Goal: Task Accomplishment & Management: Use online tool/utility

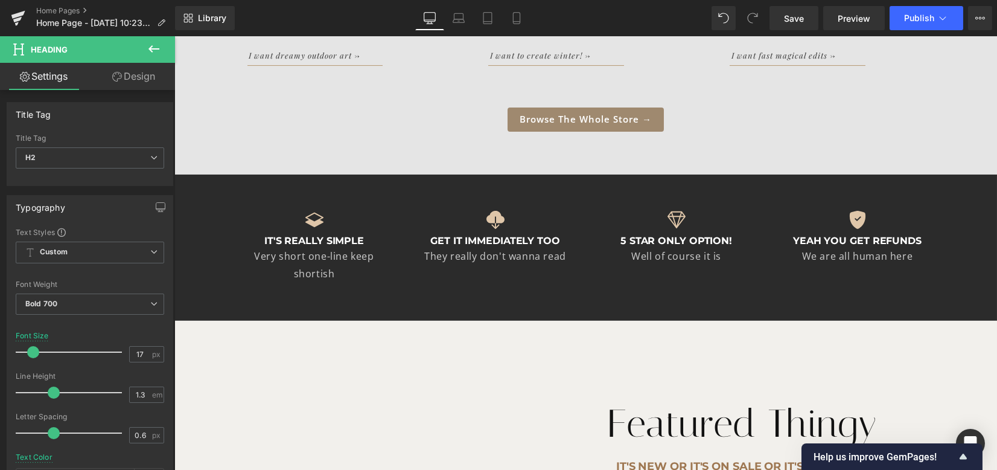
scroll to position [1597, 0]
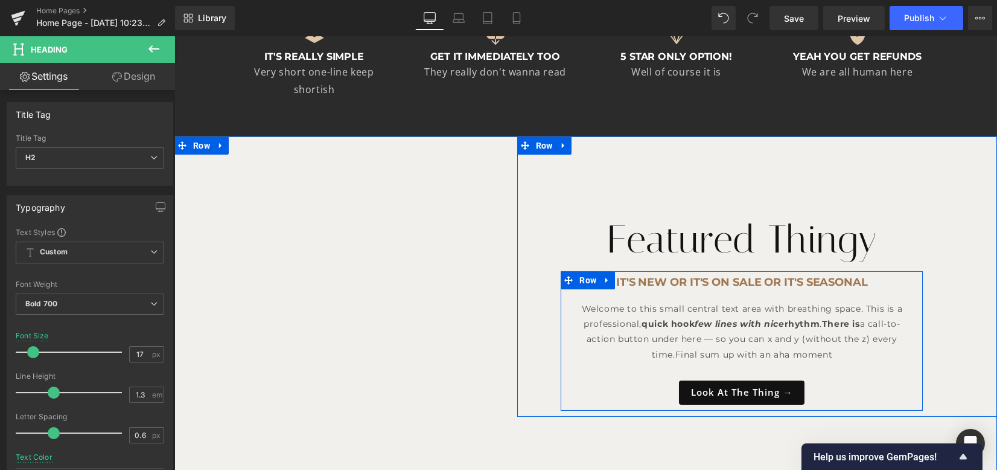
click at [174, 36] on div at bounding box center [174, 36] width 0 height 0
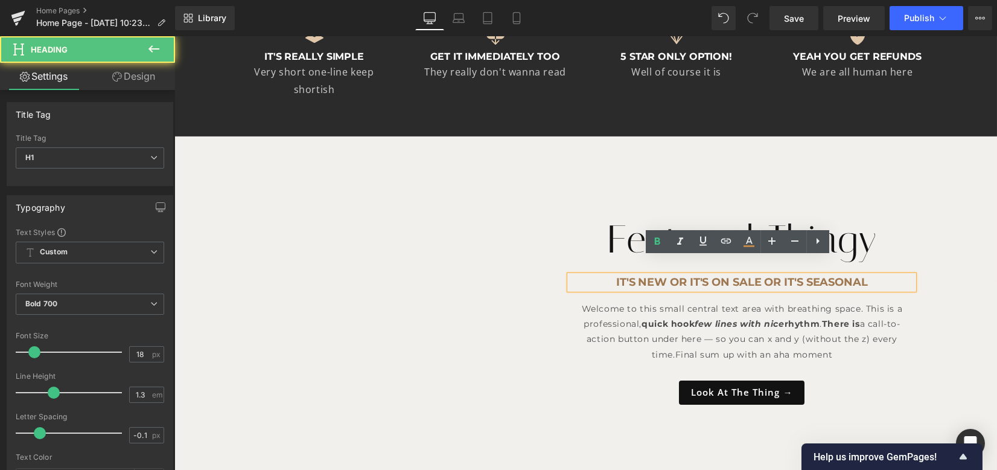
click at [174, 36] on div at bounding box center [174, 36] width 0 height 0
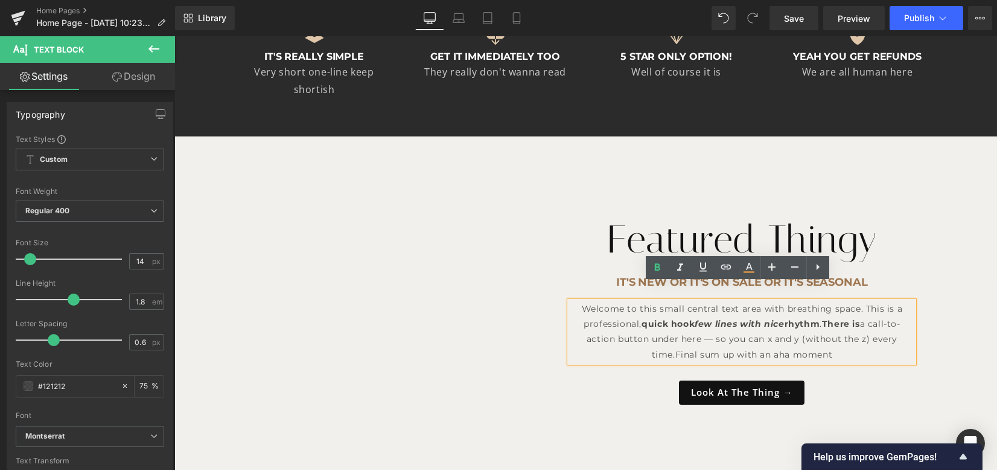
click at [575, 301] on p "Welcome to this small central text area with breathing space. This is a profess…" at bounding box center [742, 331] width 344 height 61
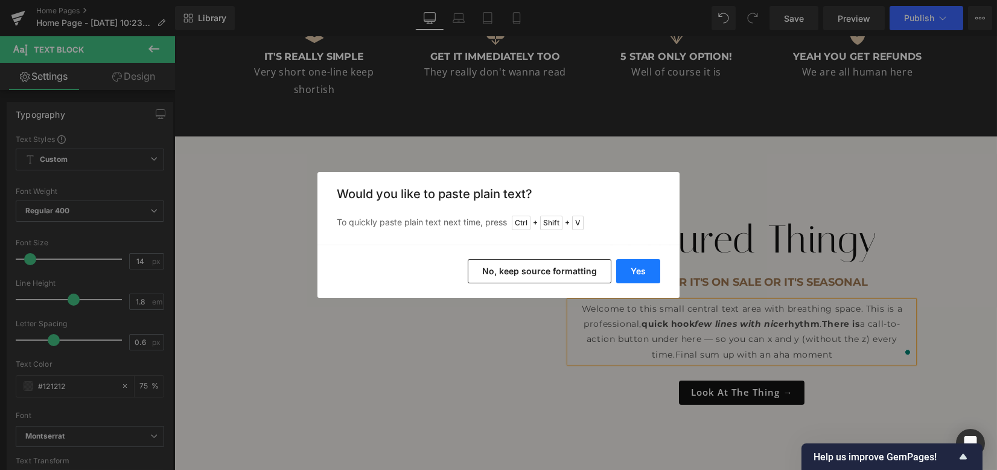
click at [634, 271] on button "Yes" at bounding box center [638, 271] width 44 height 24
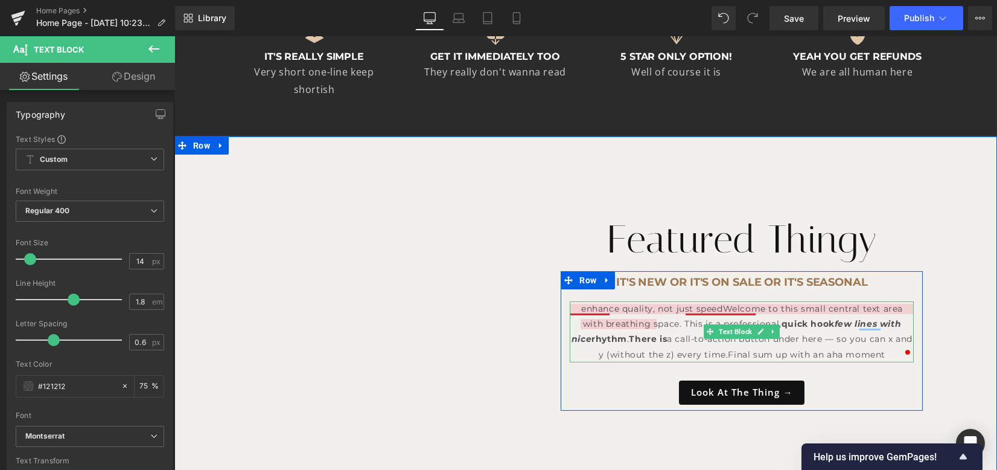
click at [607, 301] on p "enhance quality, not just speedWelcome to this small central text area with bre…" at bounding box center [742, 331] width 344 height 61
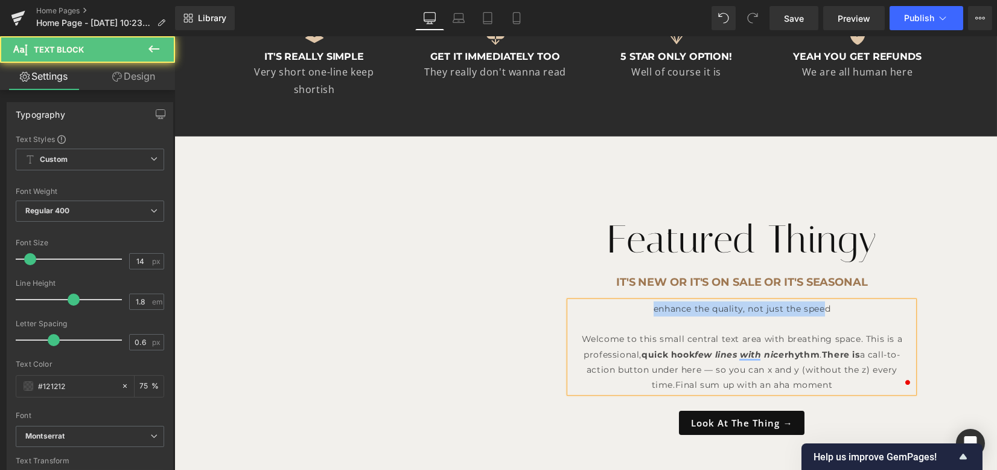
drag, startPoint x: 785, startPoint y: 289, endPoint x: 625, endPoint y: 299, distance: 160.3
click at [625, 301] on p "enhance the quality, not just the speed Welcome to this small central text area…" at bounding box center [742, 346] width 344 height 91
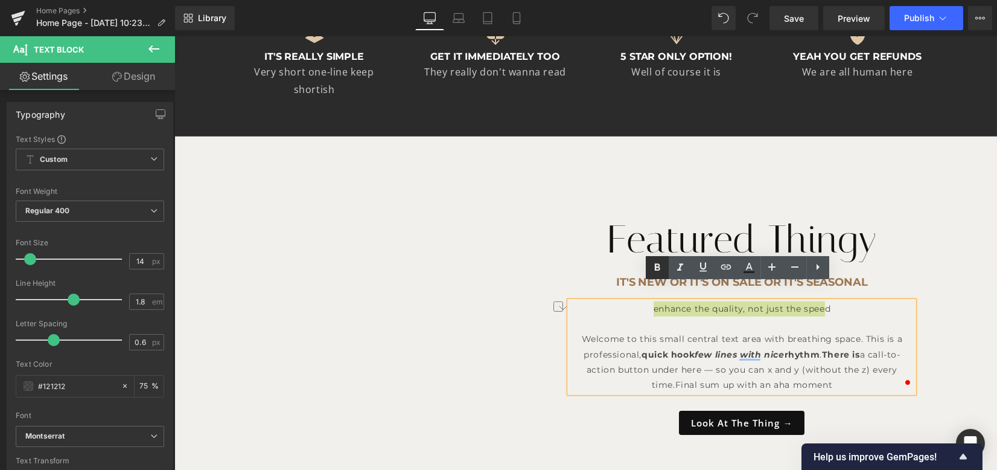
click at [652, 267] on icon at bounding box center [657, 267] width 14 height 14
click at [909, 230] on h1 "Featured Thingy" at bounding box center [742, 239] width 353 height 50
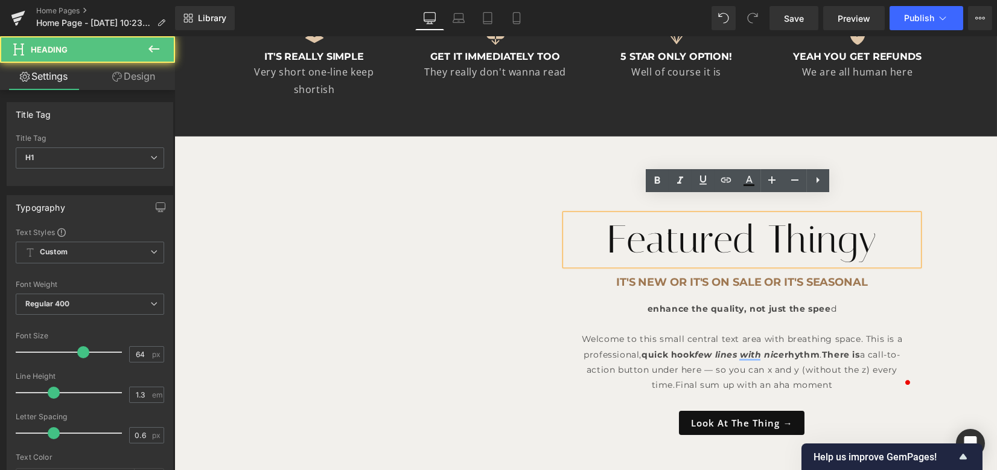
click at [841, 301] on p "enhance the quality, not just the spee d Welcome to this small central text are…" at bounding box center [742, 346] width 344 height 91
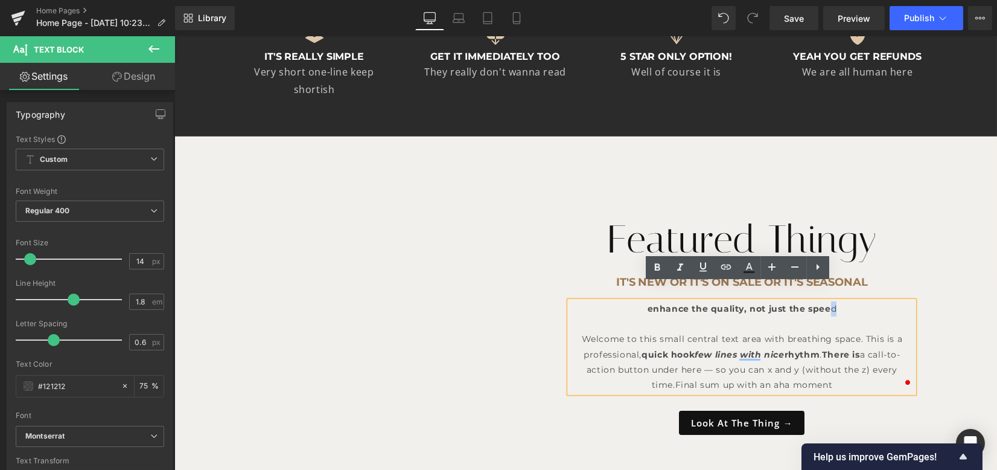
drag, startPoint x: 826, startPoint y: 291, endPoint x: 834, endPoint y: 291, distance: 7.8
click at [834, 301] on p "enhance the quality, not just the spee d Welcome to this small central text are…" at bounding box center [742, 346] width 344 height 91
click at [663, 265] on icon at bounding box center [657, 267] width 14 height 14
click at [934, 235] on div "Featured Thingy Heading Row It's new or it's on sale or it's seasonal Heading e…" at bounding box center [757, 291] width 480 height 310
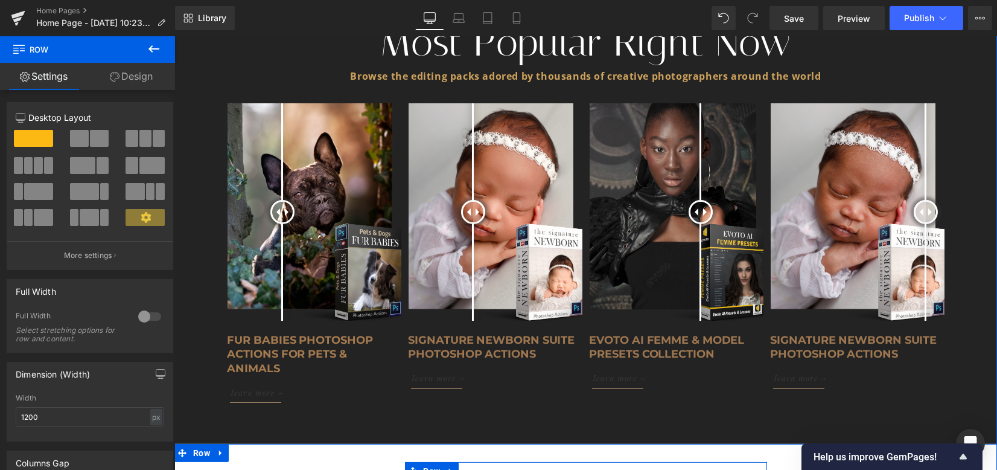
scroll to position [2241, 0]
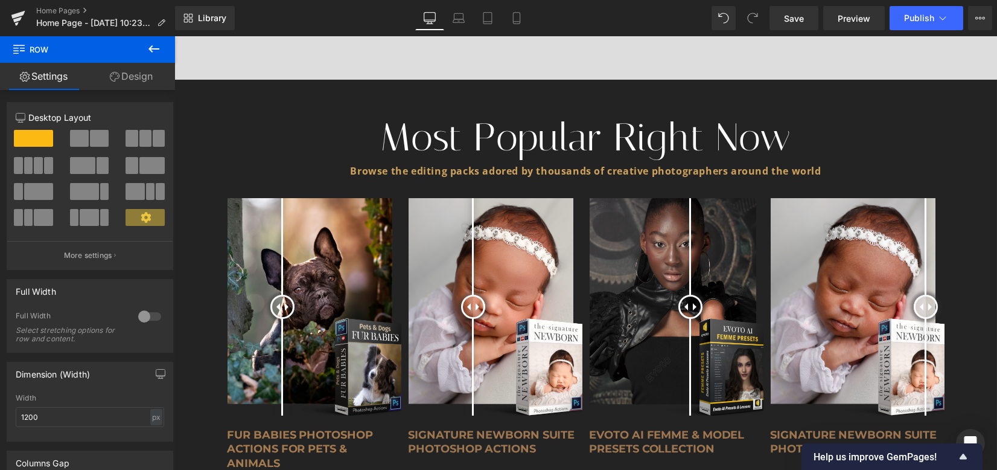
drag, startPoint x: 156, startPoint y: 50, endPoint x: 70, endPoint y: 120, distance: 110.7
click at [155, 50] on icon at bounding box center [154, 49] width 14 height 14
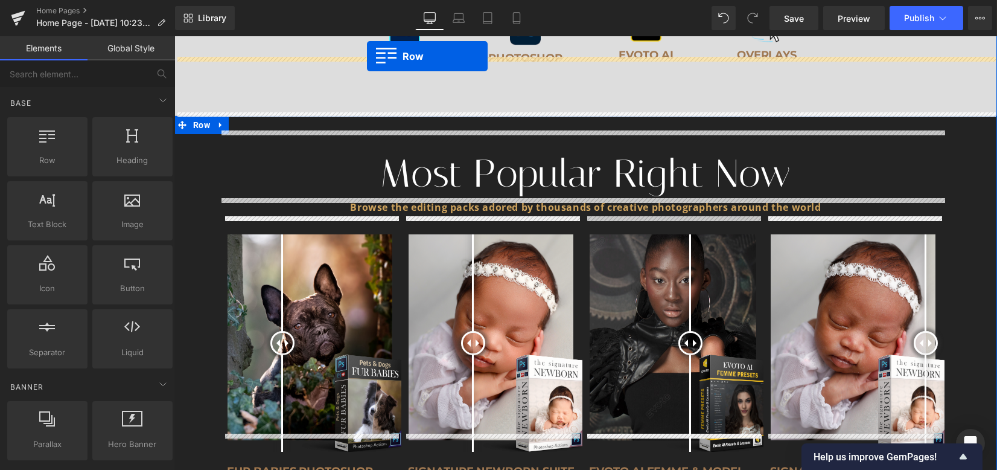
scroll to position [2169, 0]
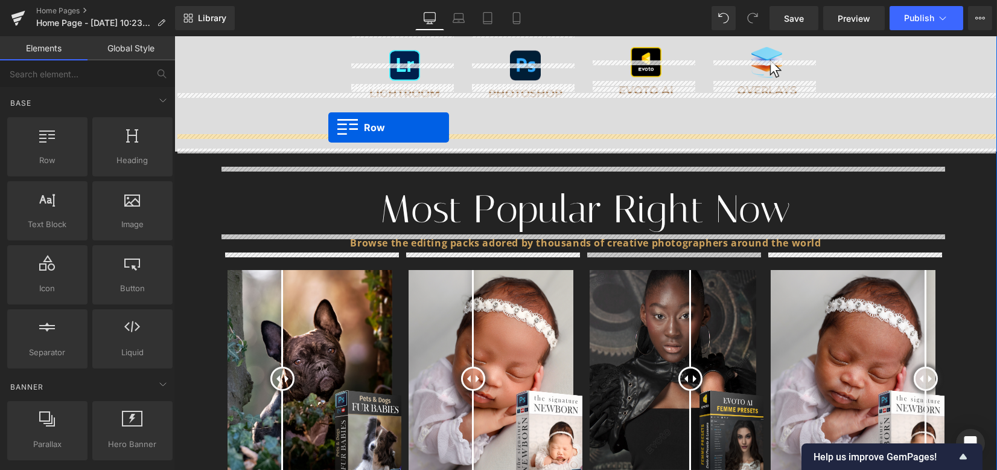
drag, startPoint x: 217, startPoint y: 177, endPoint x: 328, endPoint y: 127, distance: 122.6
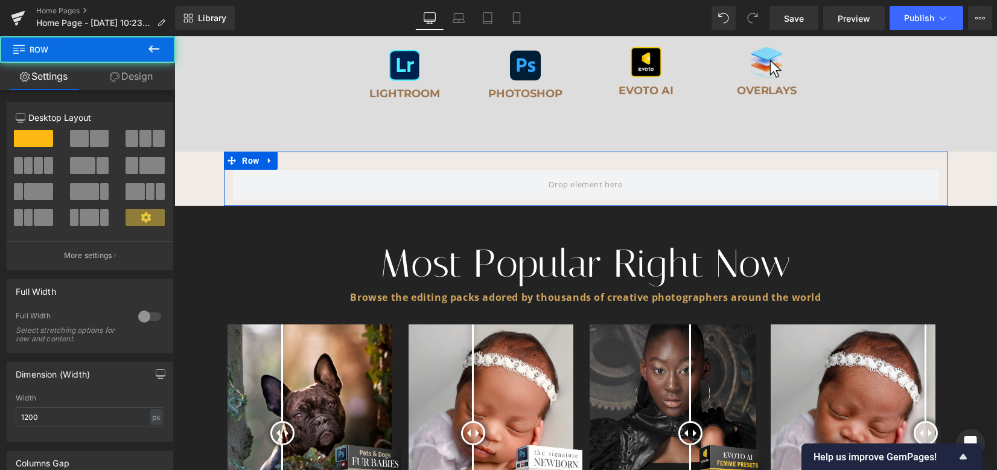
click at [150, 314] on div at bounding box center [149, 316] width 29 height 19
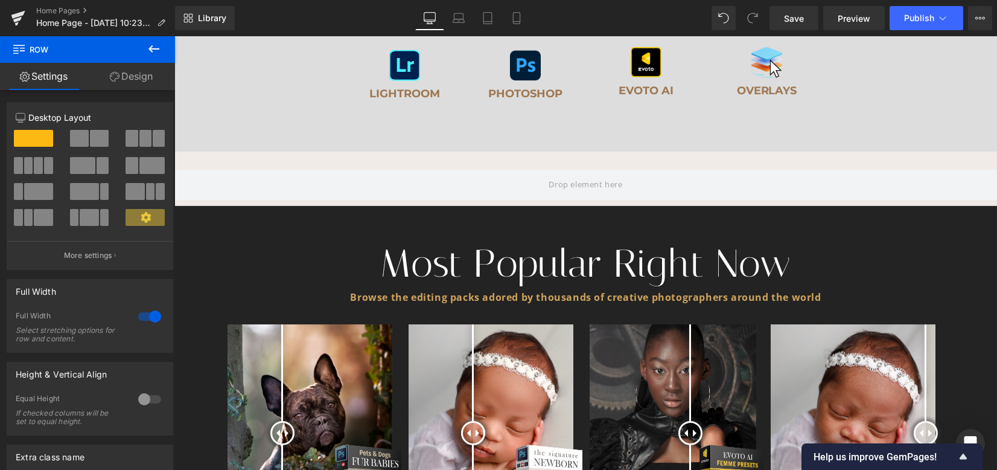
click at [161, 52] on icon at bounding box center [154, 49] width 14 height 14
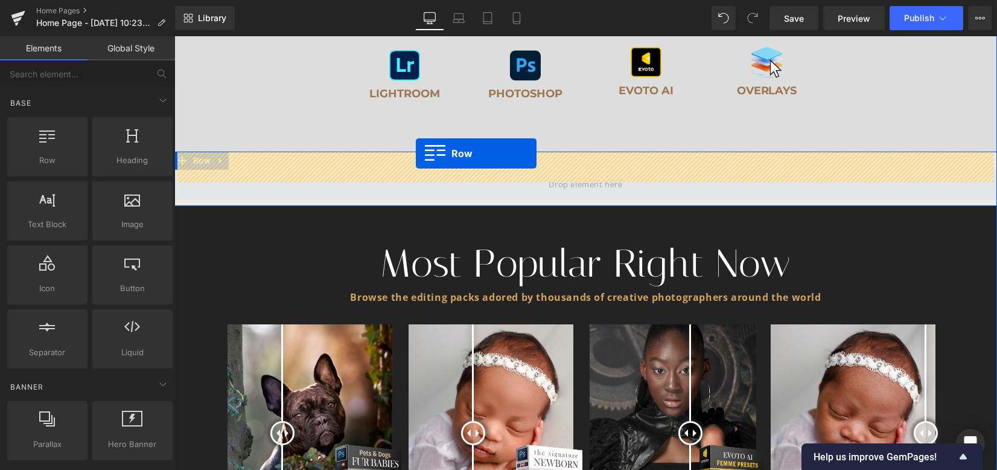
drag, startPoint x: 216, startPoint y: 194, endPoint x: 416, endPoint y: 153, distance: 203.8
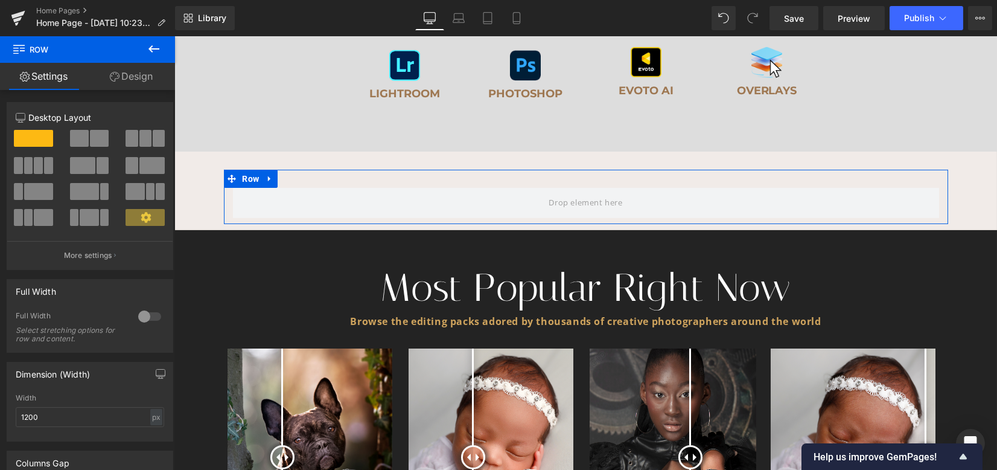
click at [132, 144] on span at bounding box center [132, 138] width 12 height 17
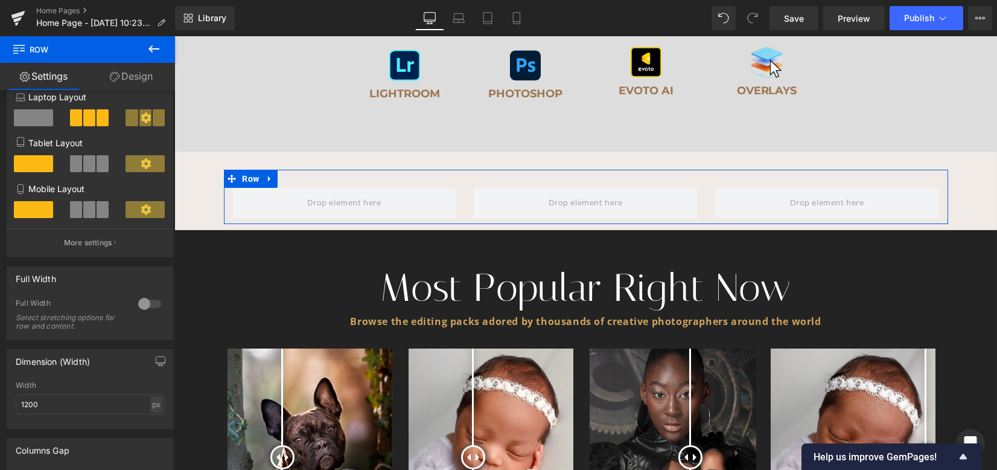
scroll to position [241, 0]
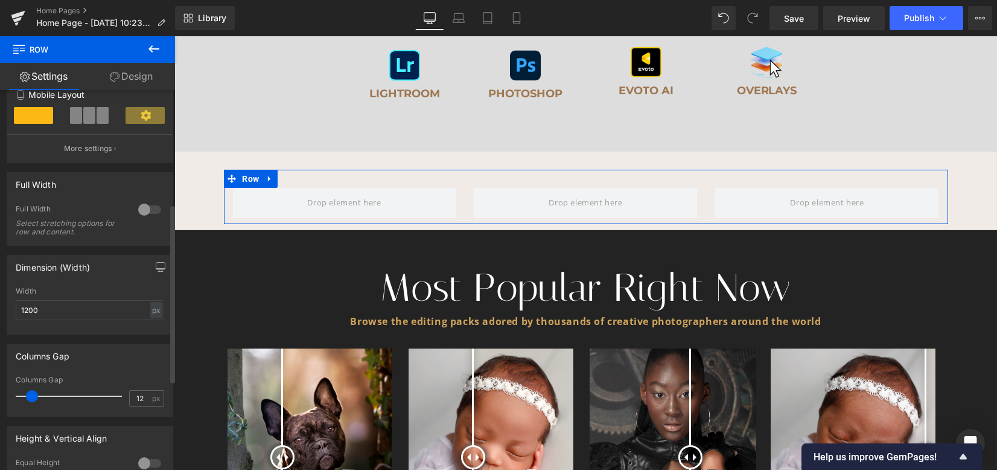
type input "0"
drag, startPoint x: 31, startPoint y: 396, endPoint x: 0, endPoint y: 388, distance: 32.4
click at [0, 392] on div "Columns Gap 0px Columns Gap 0 px" at bounding box center [90, 375] width 180 height 82
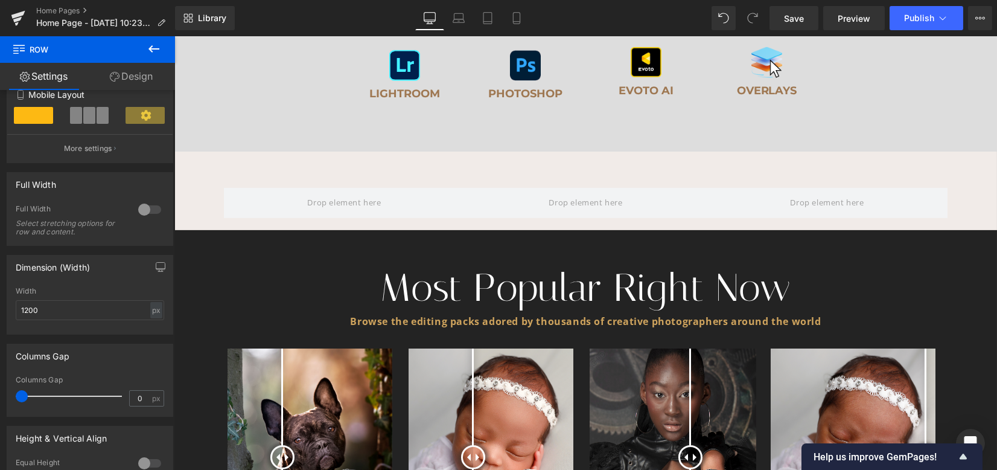
click at [151, 49] on icon at bounding box center [154, 49] width 14 height 14
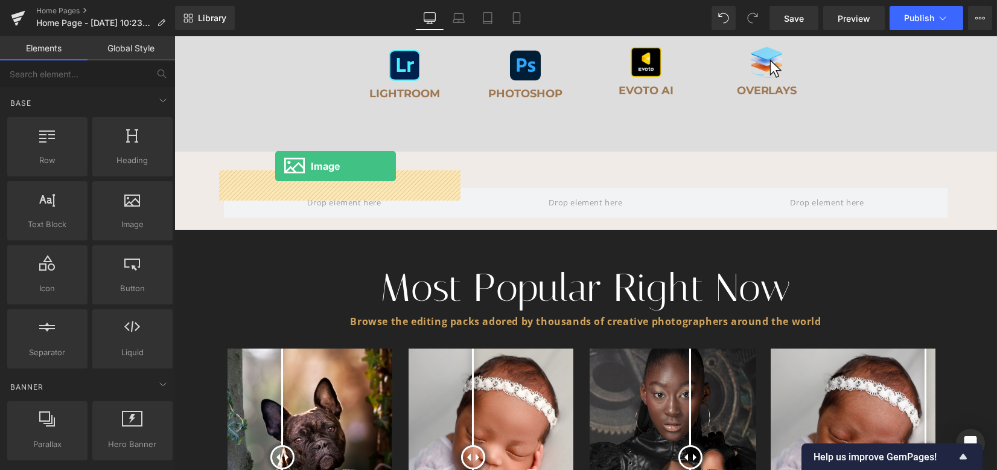
drag, startPoint x: 301, startPoint y: 234, endPoint x: 276, endPoint y: 165, distance: 72.8
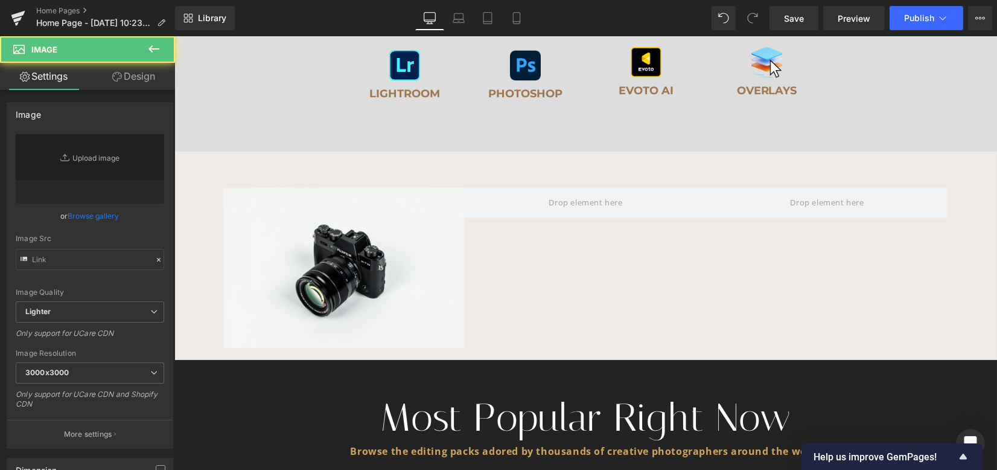
type input "//[DOMAIN_NAME][URL]"
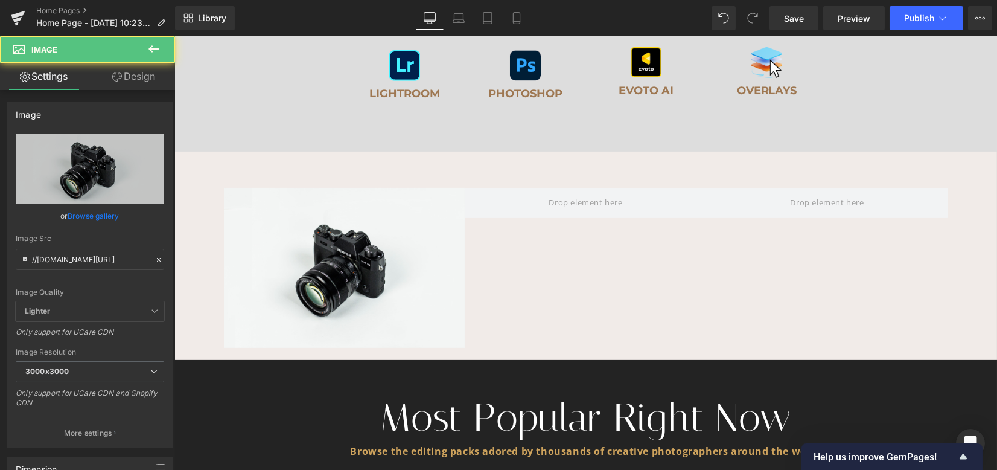
click at [147, 48] on icon at bounding box center [154, 49] width 14 height 14
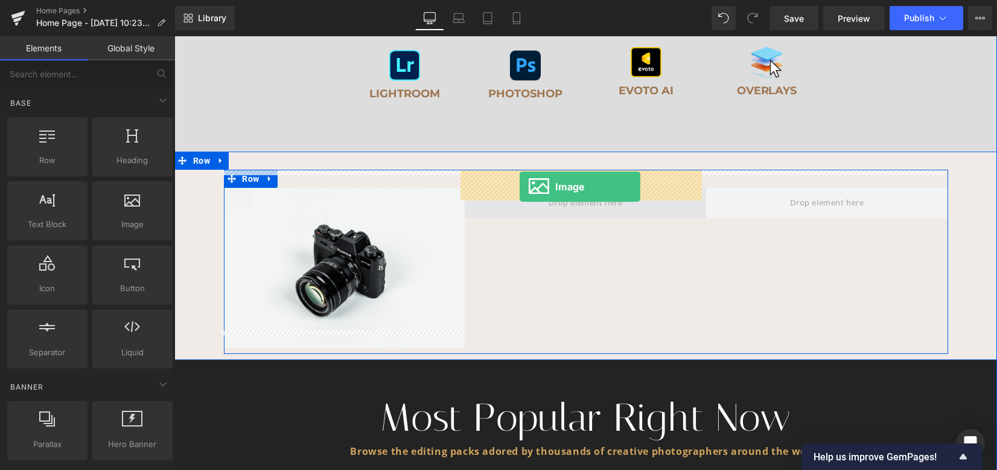
drag, startPoint x: 319, startPoint y: 244, endPoint x: 520, endPoint y: 186, distance: 208.8
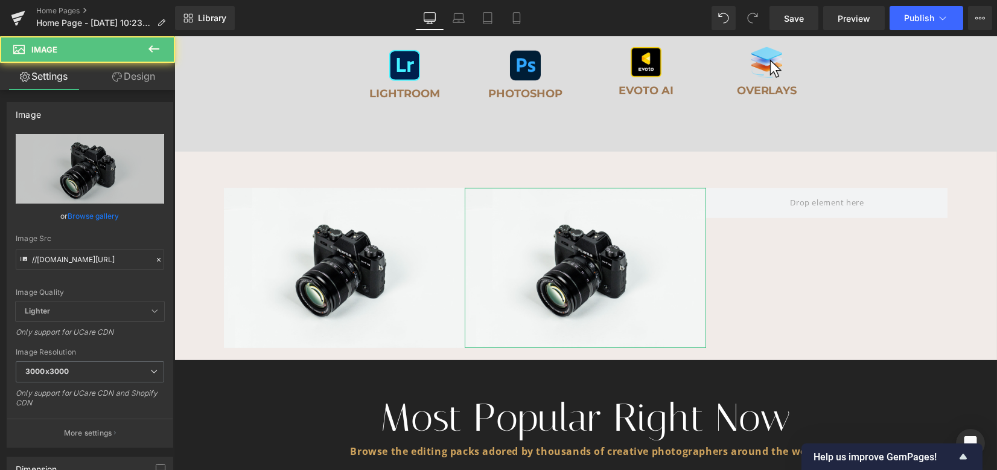
click at [147, 74] on link "Design" at bounding box center [134, 76] width 88 height 27
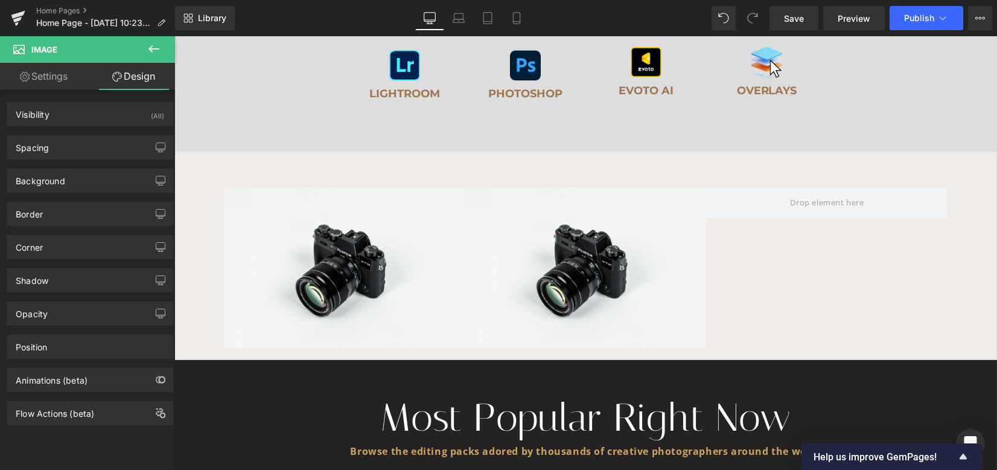
click at [153, 31] on div "Home Pages Home Page - [DATE] 10:23:57" at bounding box center [87, 18] width 175 height 36
click at [154, 40] on button at bounding box center [154, 49] width 42 height 27
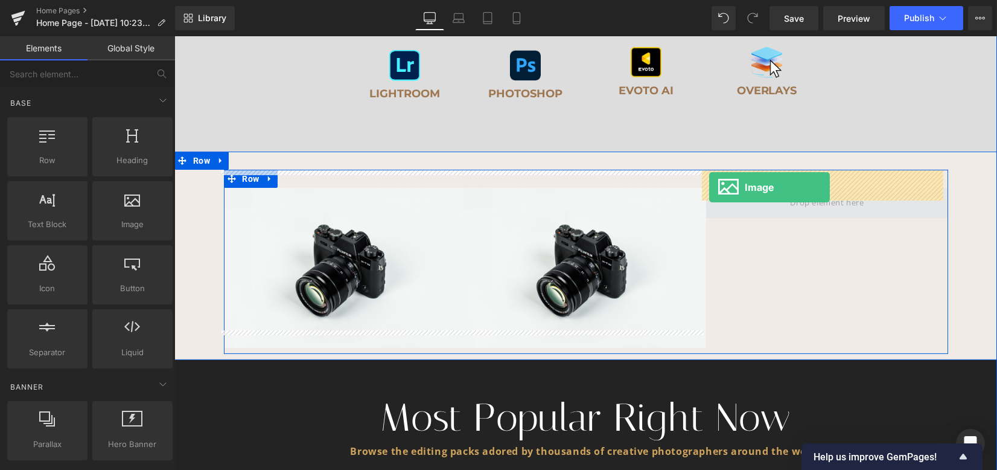
drag, startPoint x: 295, startPoint y: 252, endPoint x: 709, endPoint y: 187, distance: 419.2
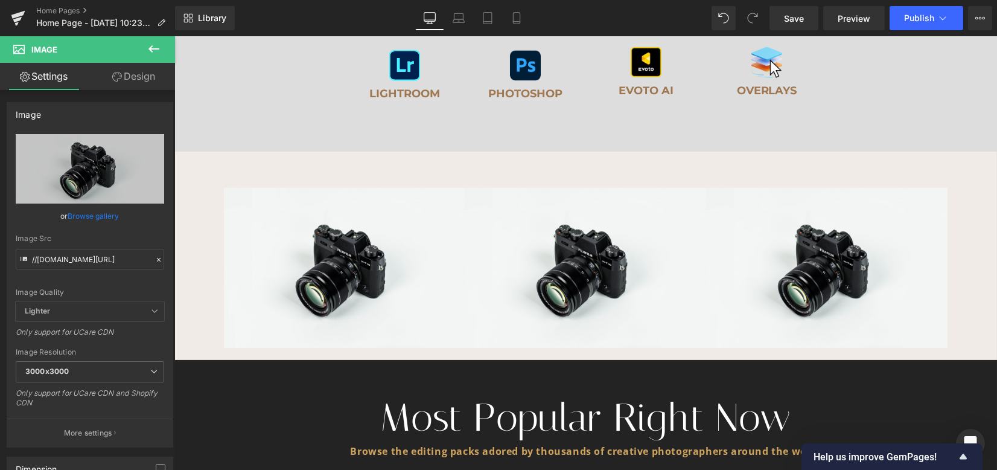
click at [154, 49] on icon at bounding box center [154, 49] width 14 height 14
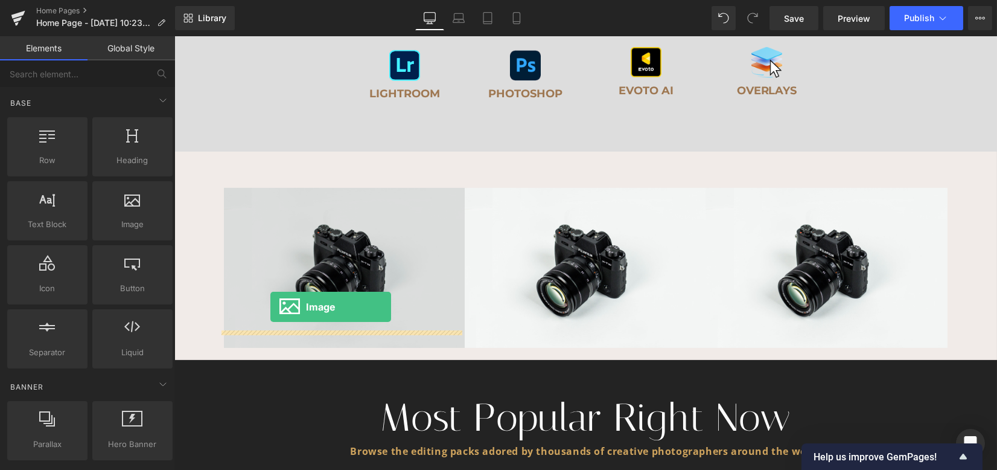
drag, startPoint x: 339, startPoint y: 265, endPoint x: 270, endPoint y: 306, distance: 79.6
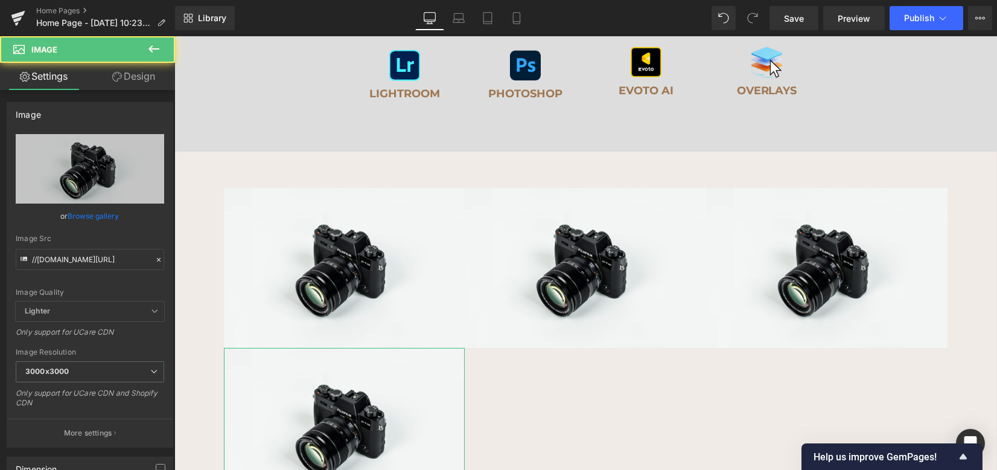
click at [147, 54] on icon at bounding box center [154, 49] width 14 height 14
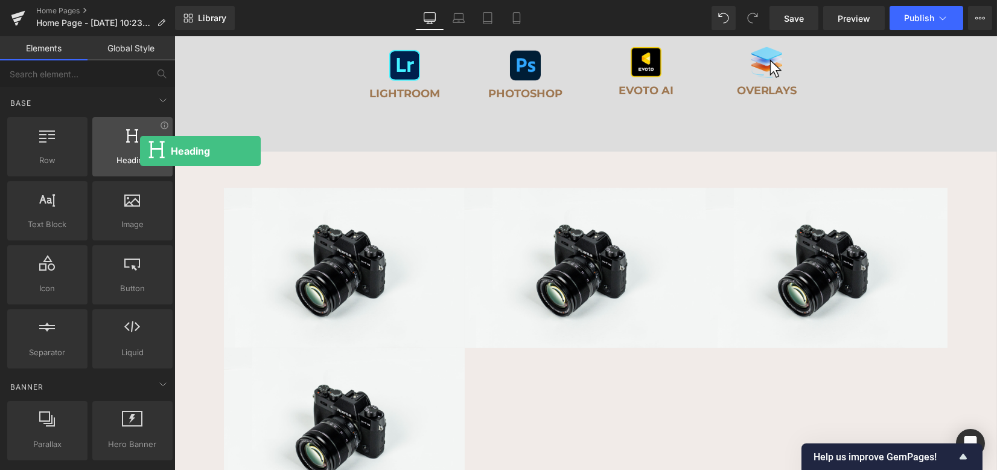
click at [138, 151] on div at bounding box center [132, 140] width 73 height 27
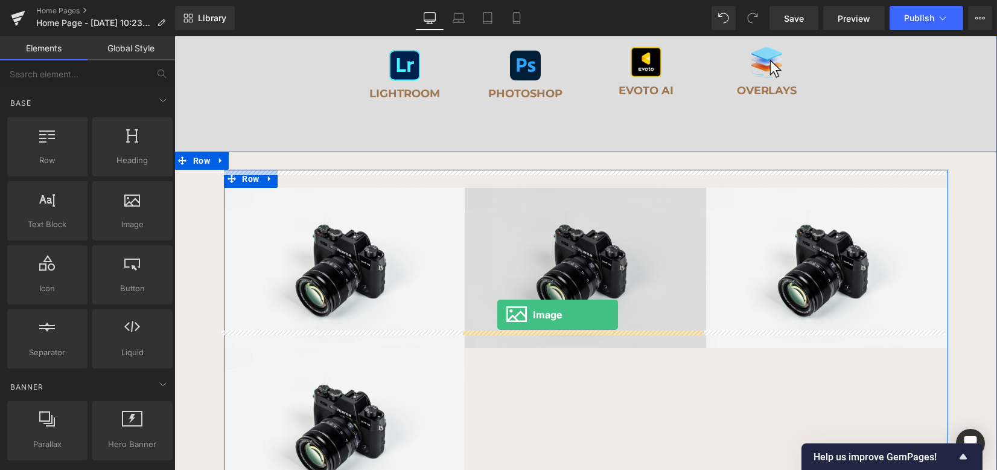
drag, startPoint x: 335, startPoint y: 249, endPoint x: 497, endPoint y: 314, distance: 175.0
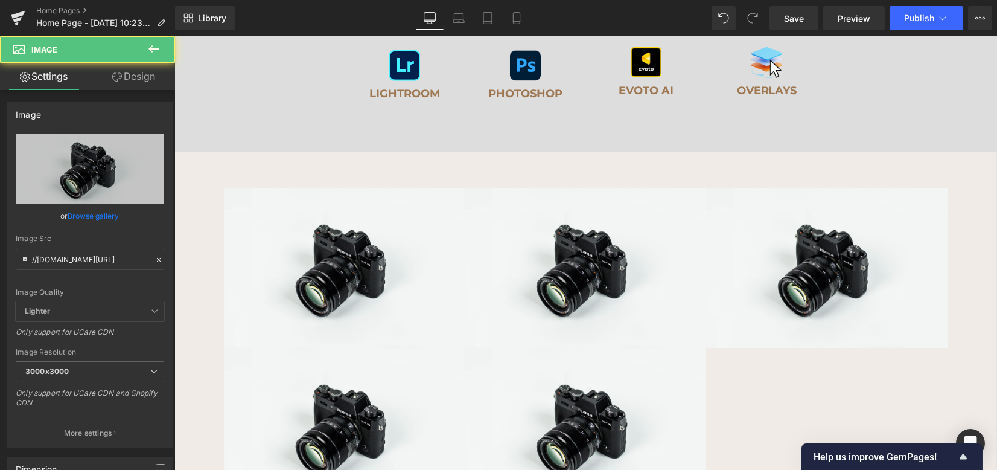
click at [149, 48] on icon at bounding box center [154, 49] width 14 height 14
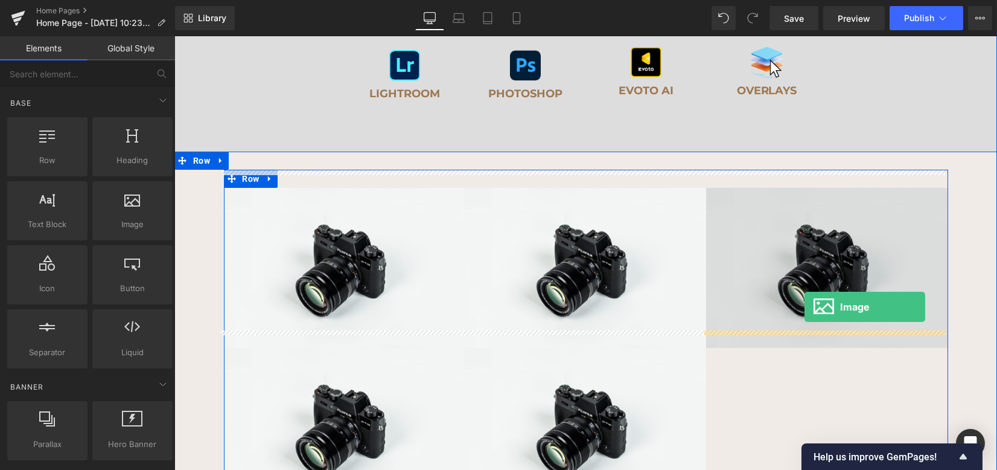
drag, startPoint x: 297, startPoint y: 242, endPoint x: 805, endPoint y: 307, distance: 511.7
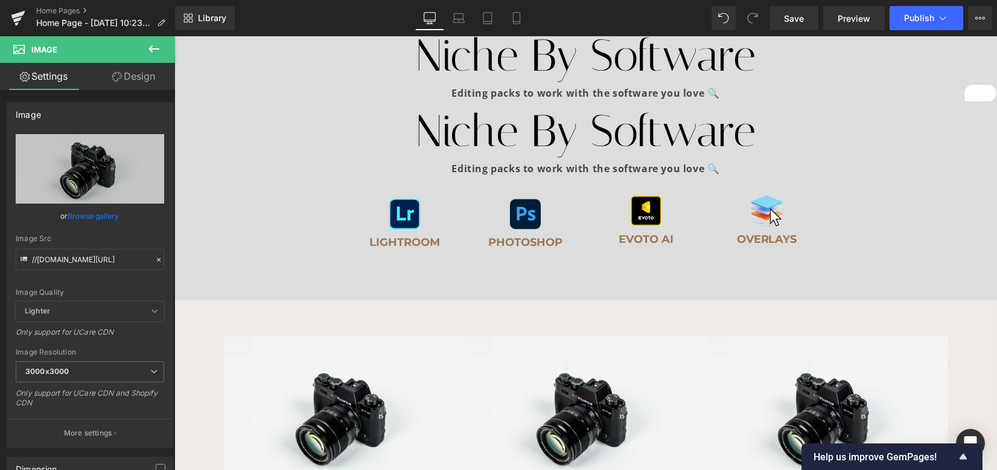
scroll to position [2096, 0]
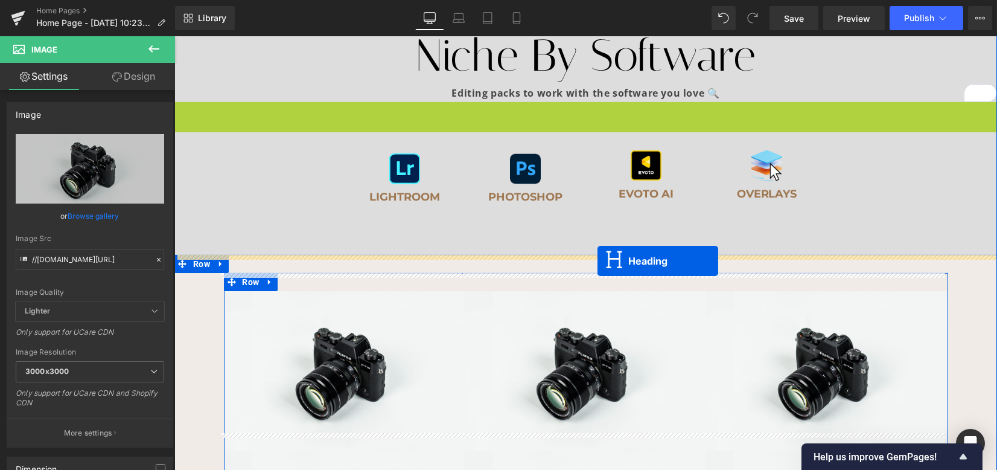
drag, startPoint x: 564, startPoint y: 123, endPoint x: 598, endPoint y: 261, distance: 141.6
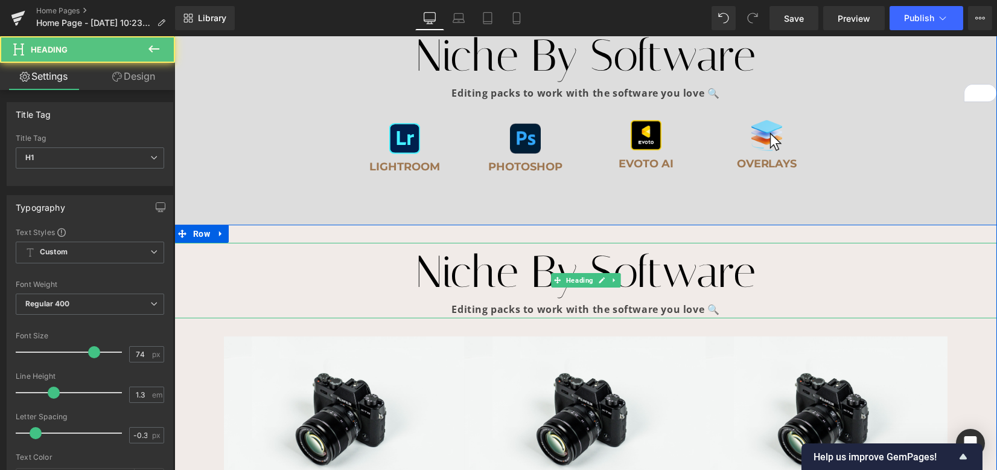
click at [415, 269] on h1 "Niche By Software" at bounding box center [585, 272] width 823 height 58
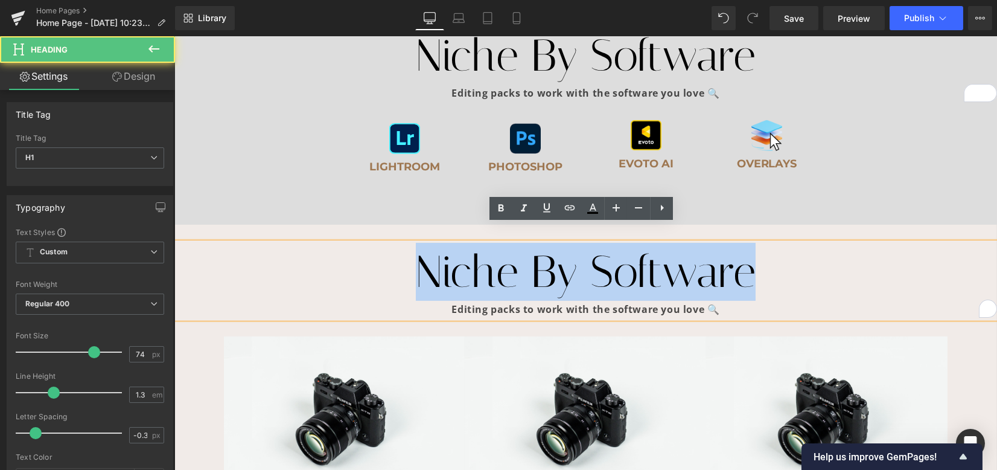
drag, startPoint x: 374, startPoint y: 247, endPoint x: 813, endPoint y: 254, distance: 439.5
click at [812, 254] on h1 "Niche By Software" at bounding box center [585, 272] width 823 height 58
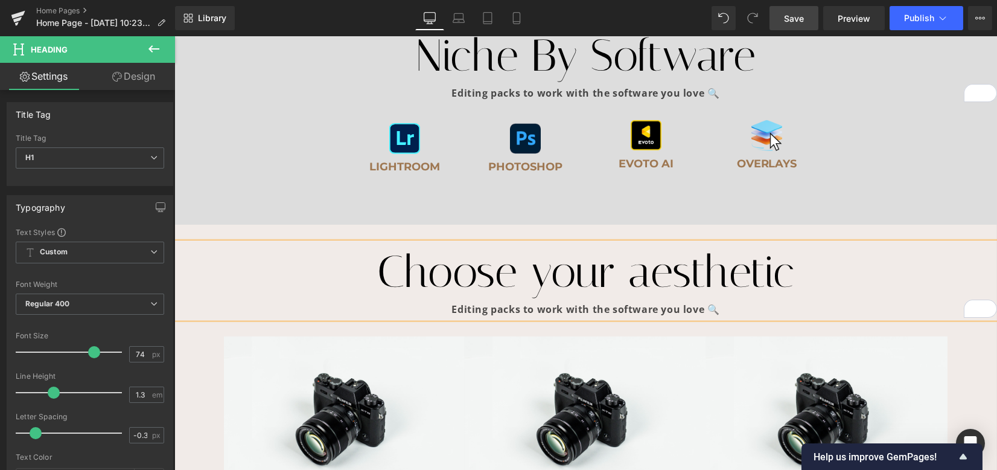
drag, startPoint x: 794, startPoint y: 21, endPoint x: 730, endPoint y: 0, distance: 68.0
click at [794, 21] on span "Save" at bounding box center [794, 18] width 20 height 13
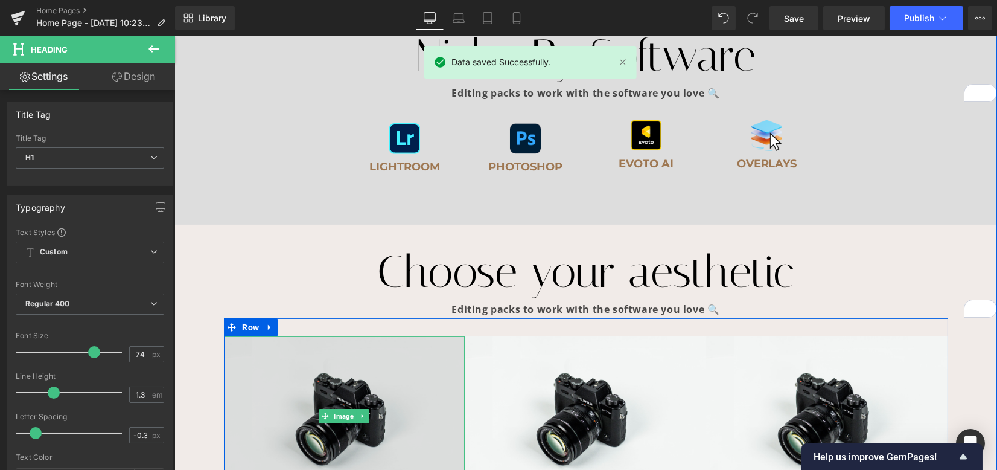
click at [341, 372] on img at bounding box center [344, 416] width 241 height 160
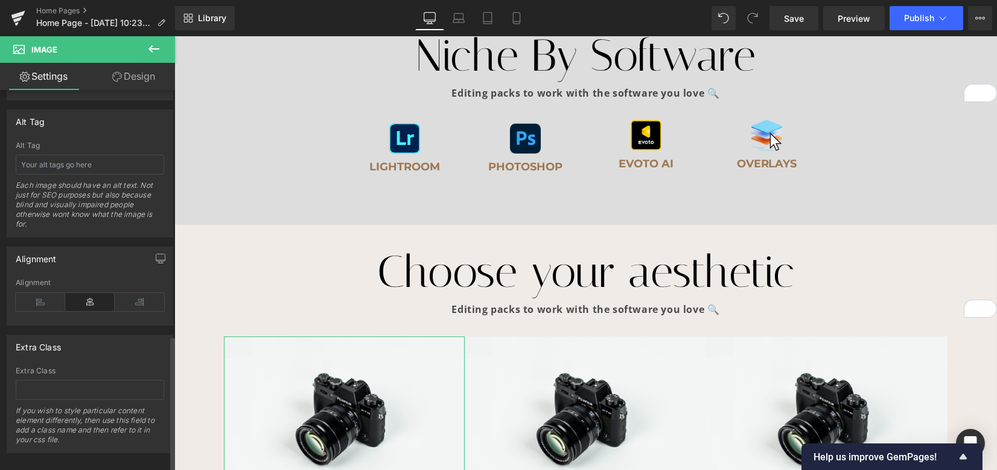
scroll to position [687, 0]
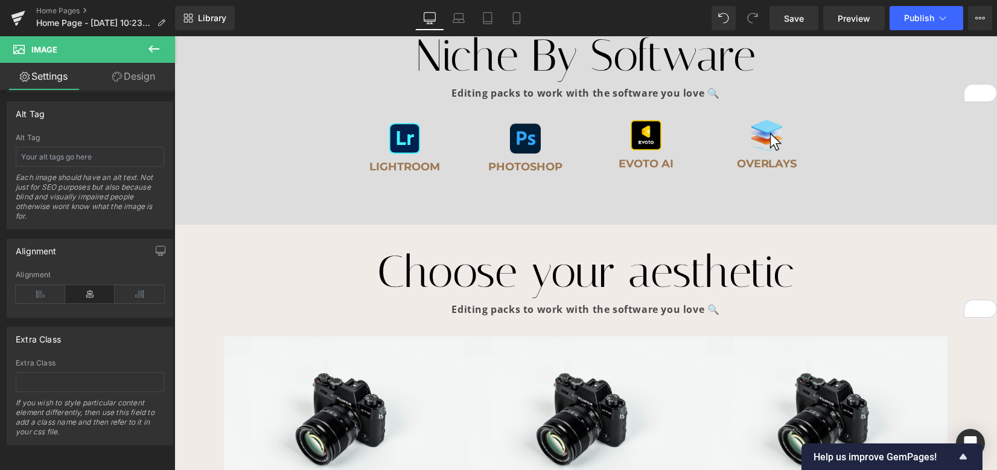
click at [152, 53] on icon at bounding box center [154, 49] width 14 height 14
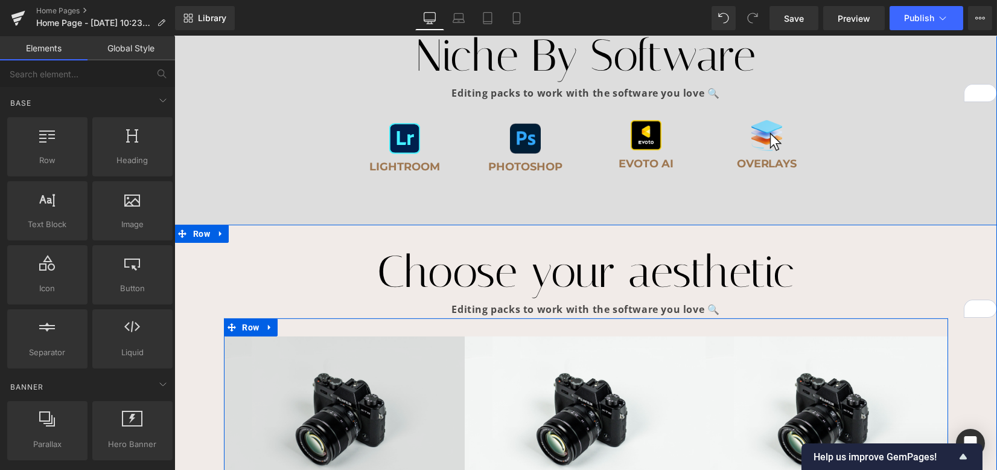
click at [333, 368] on img at bounding box center [344, 416] width 241 height 160
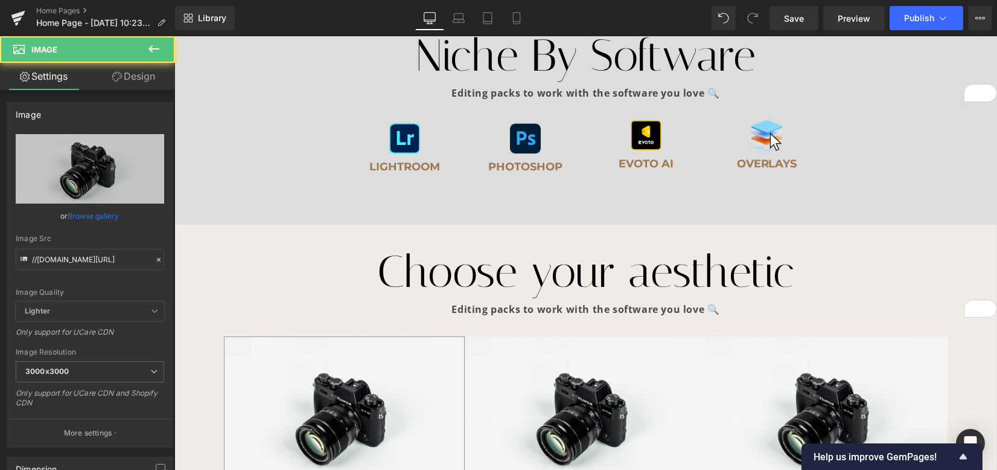
click at [156, 77] on link "Design" at bounding box center [134, 76] width 88 height 27
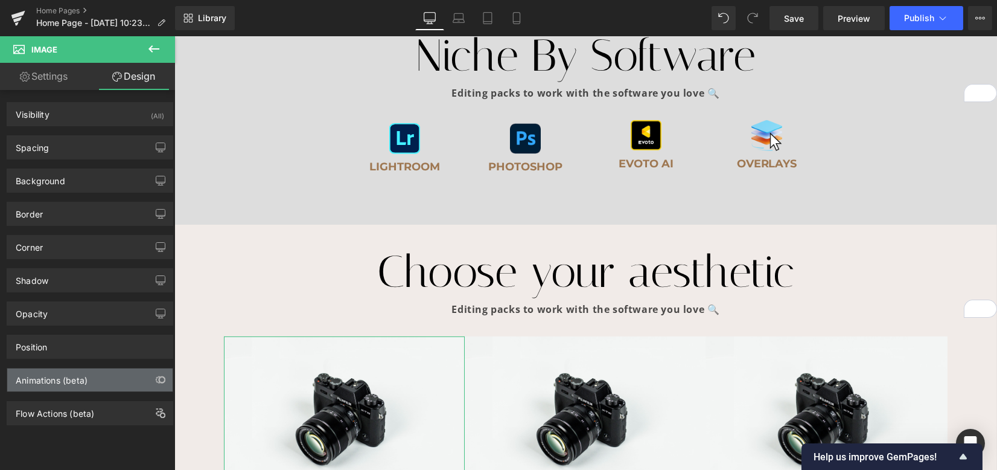
click at [98, 385] on div "Animations (beta)" at bounding box center [89, 379] width 165 height 23
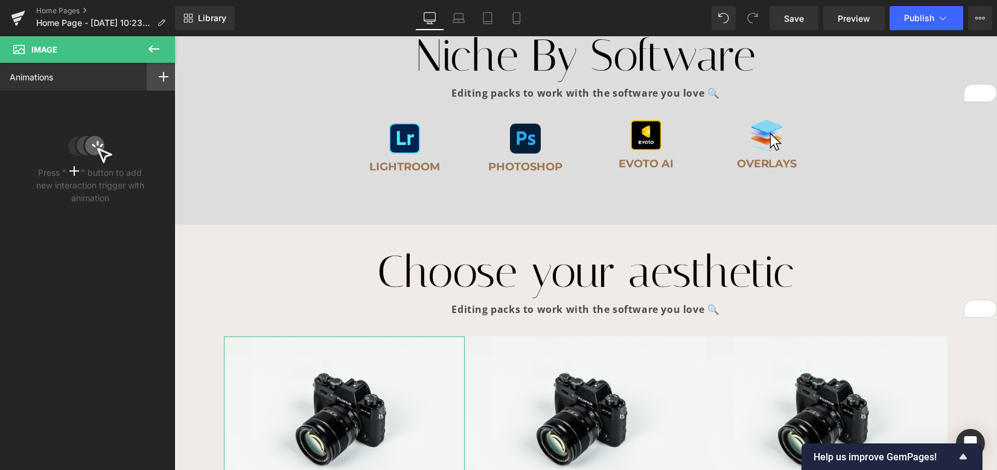
click at [158, 81] on div at bounding box center [164, 77] width 34 height 28
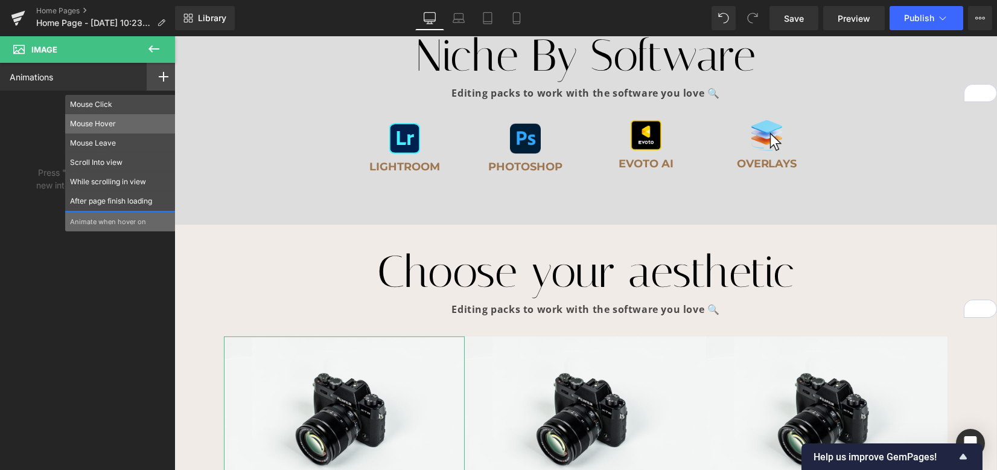
click at [131, 116] on div "Mouse Hover" at bounding box center [120, 123] width 110 height 19
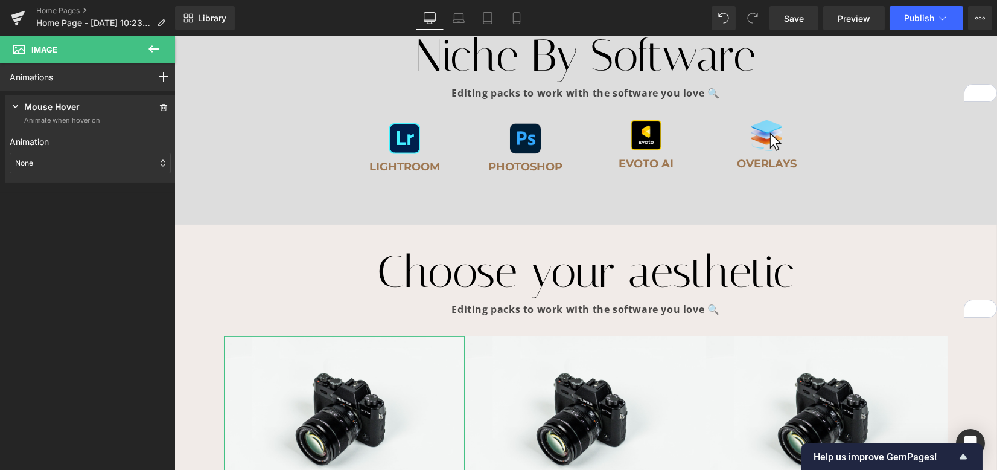
click at [37, 165] on div "None" at bounding box center [90, 163] width 161 height 21
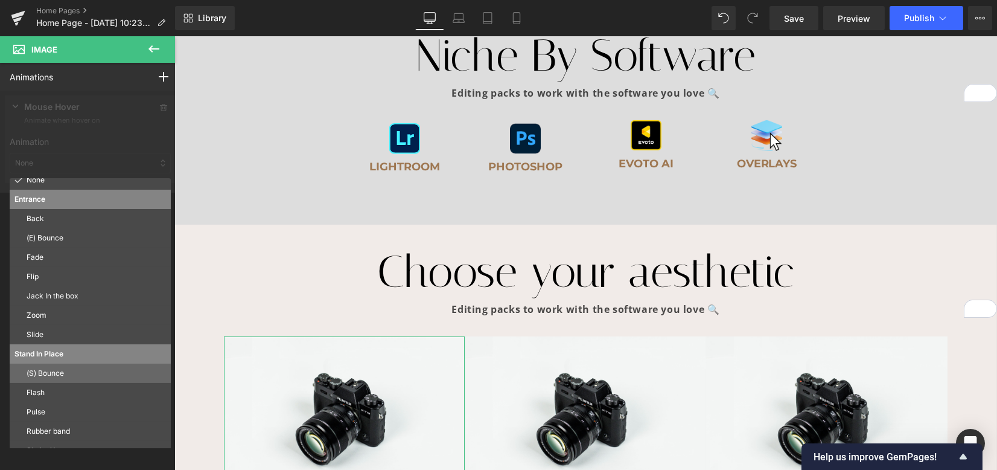
scroll to position [0, 0]
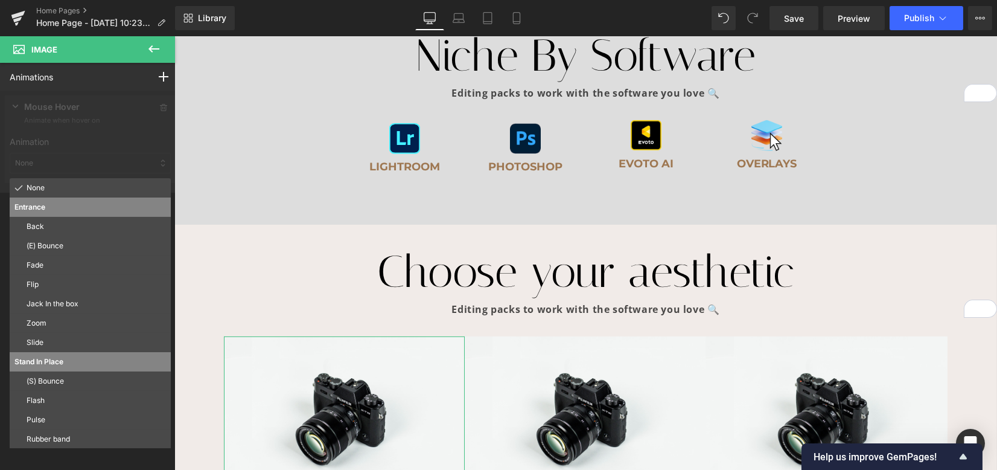
click at [78, 140] on div at bounding box center [90, 142] width 180 height 102
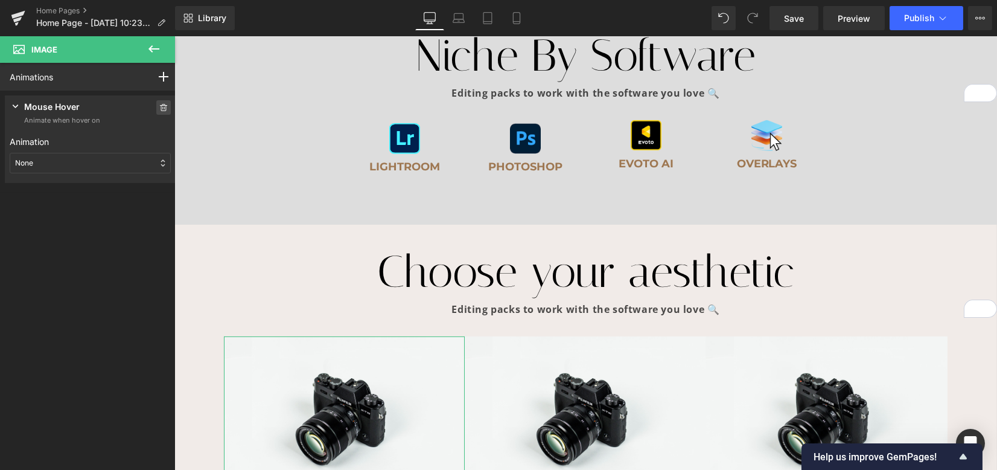
click at [159, 107] on icon at bounding box center [163, 107] width 8 height 7
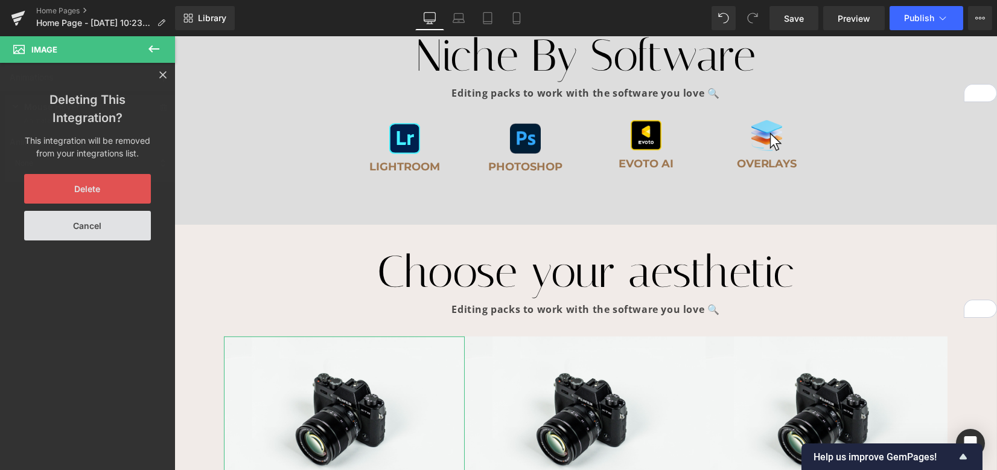
click at [126, 198] on button "Delete" at bounding box center [87, 189] width 127 height 30
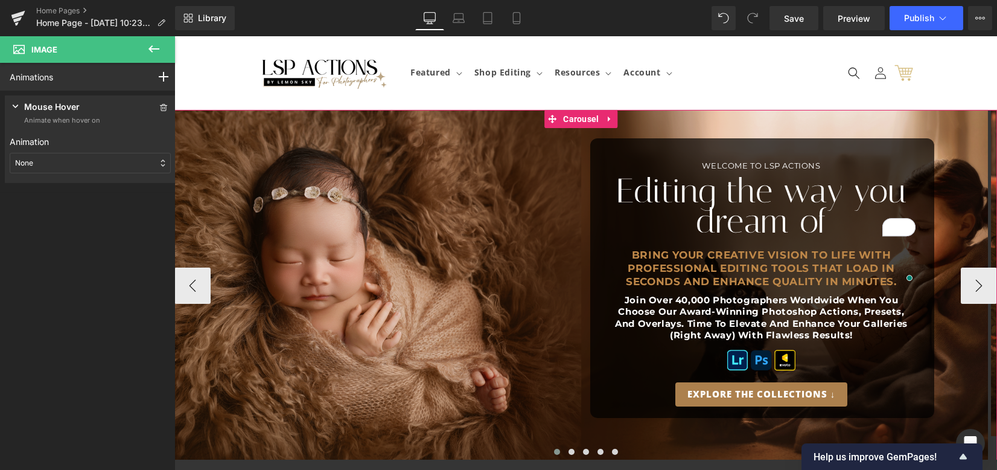
click at [554, 449] on span at bounding box center [557, 451] width 6 height 6
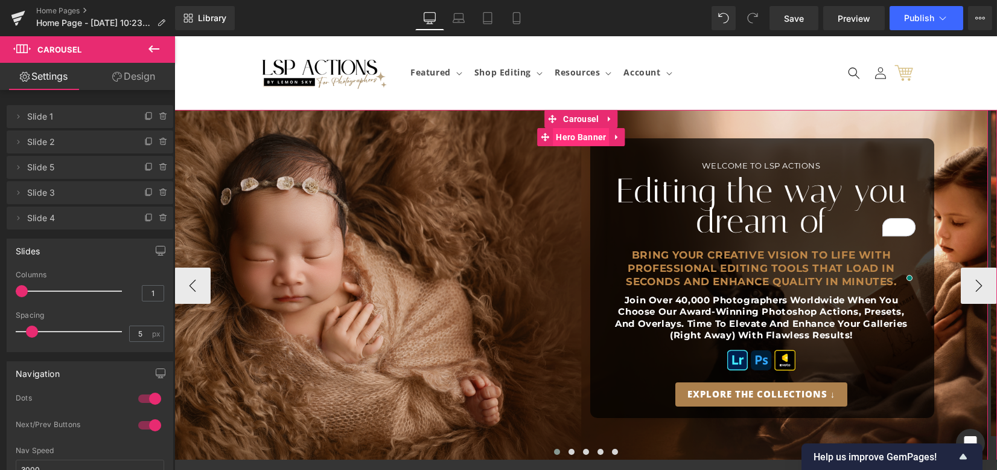
click at [566, 141] on span "Hero Banner" at bounding box center [581, 137] width 56 height 18
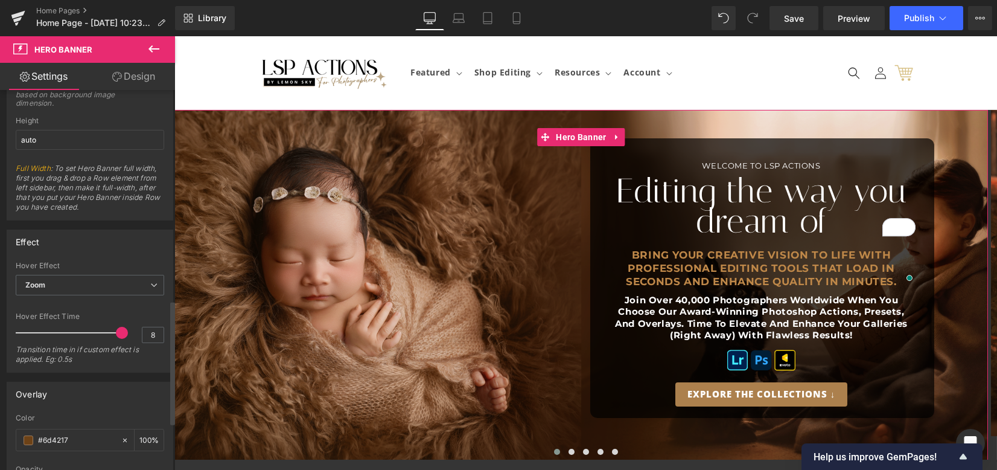
scroll to position [643, 0]
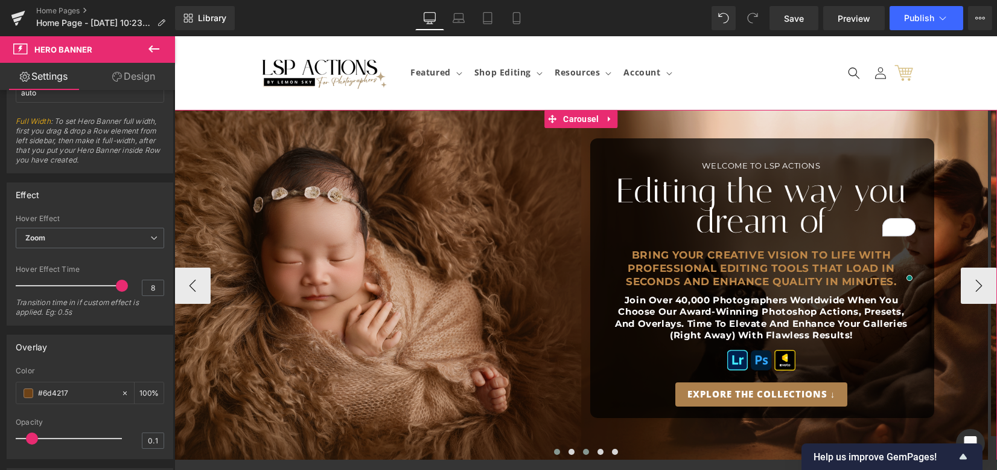
click at [583, 448] on span at bounding box center [586, 451] width 6 height 6
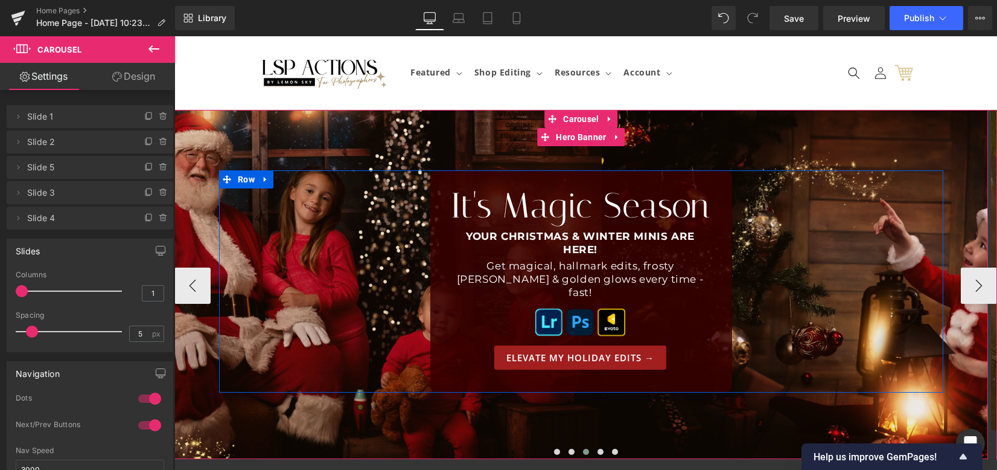
click at [252, 275] on div "It's Magic Season Heading Your Christmas & Winter Minis are here! Heading Get m…" at bounding box center [581, 281] width 724 height 222
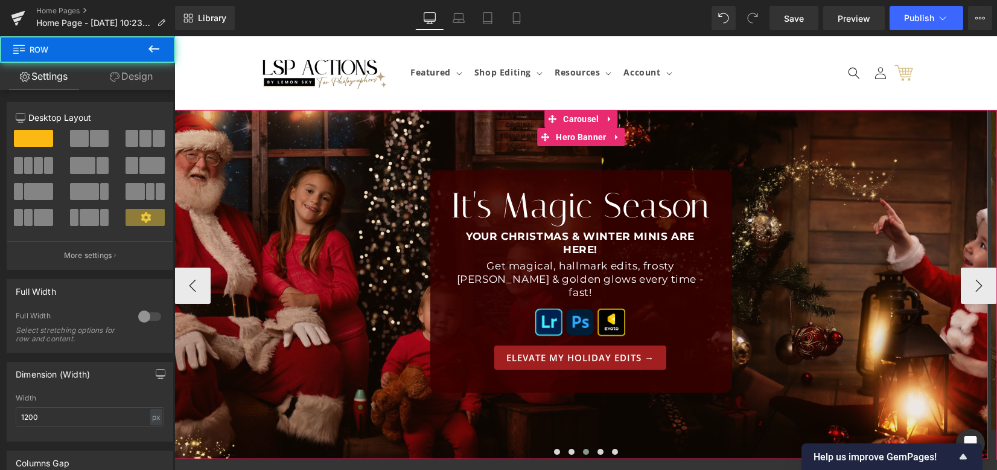
click at [268, 142] on div at bounding box center [581, 284] width 814 height 349
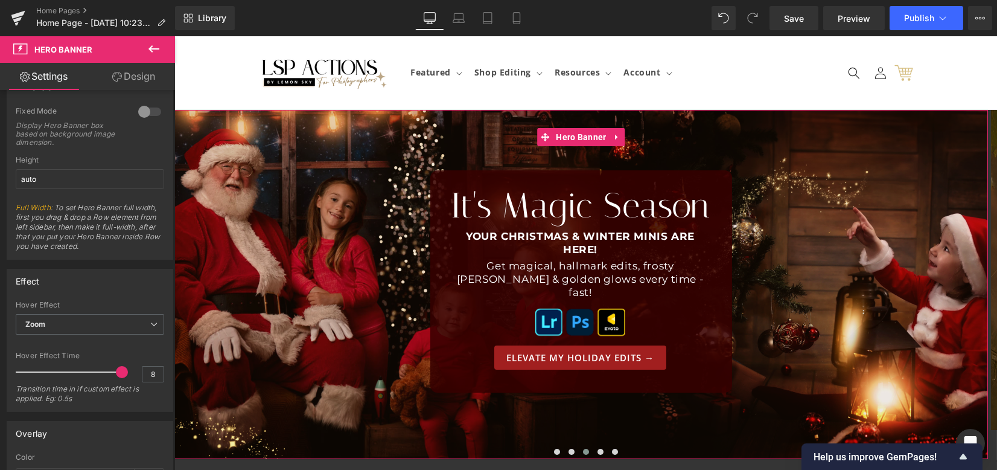
scroll to position [563, 0]
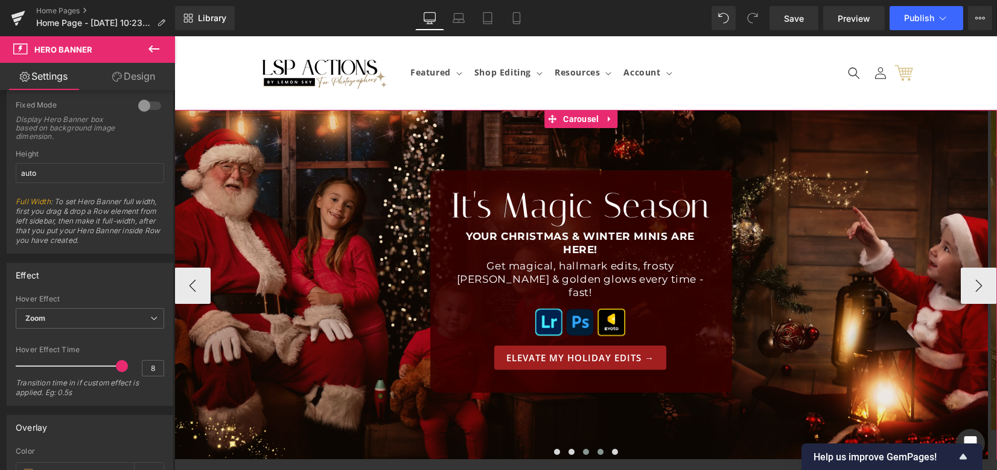
click at [593, 450] on button at bounding box center [600, 451] width 14 height 12
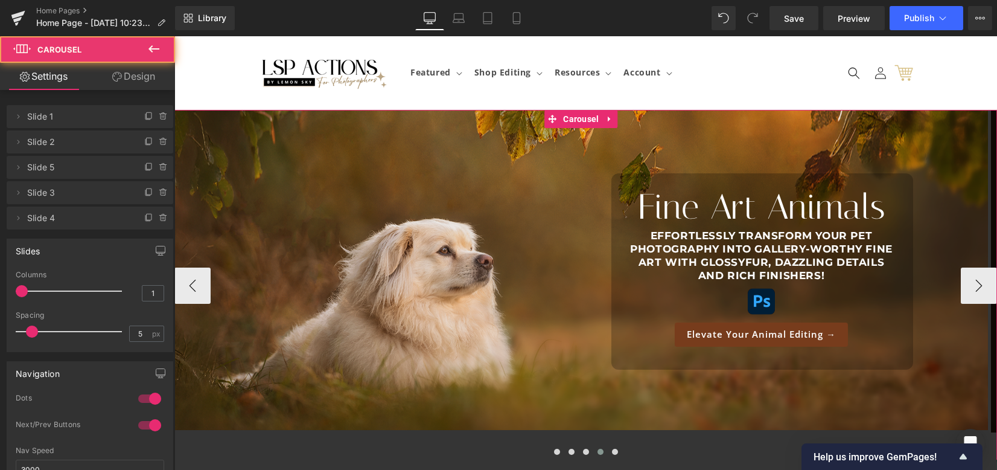
click at [300, 136] on div at bounding box center [581, 284] width 814 height 349
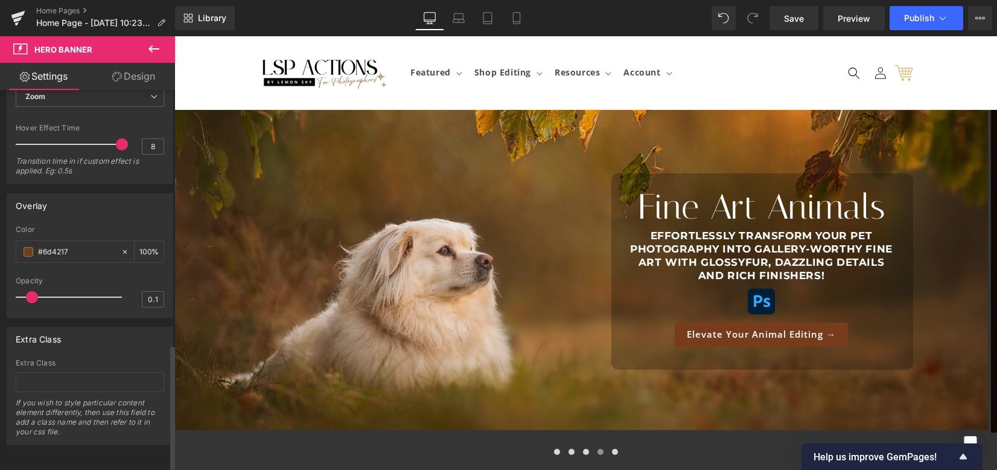
scroll to position [630, 0]
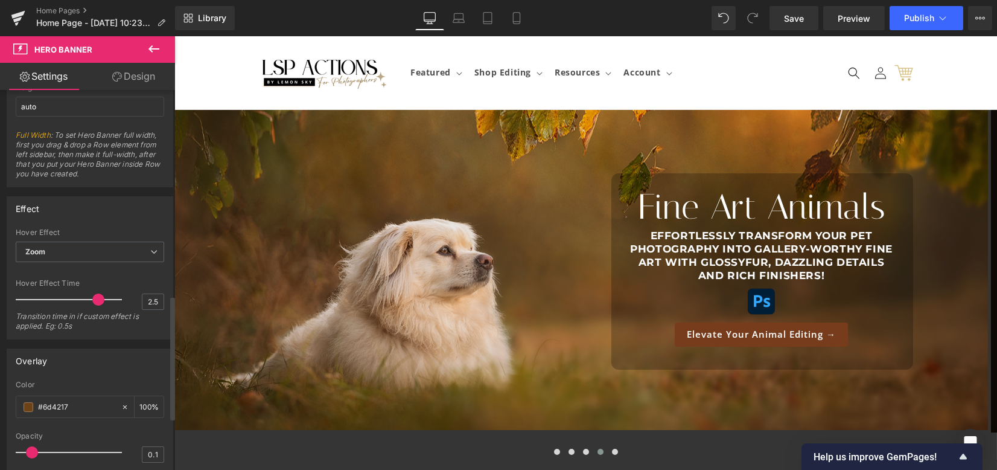
type input "3"
drag, startPoint x: 114, startPoint y: 299, endPoint x: 154, endPoint y: 300, distance: 39.9
click at [154, 300] on div "Hover Effect Time 3 Transition time in if custom effect is applied. Eg: 0.5s" at bounding box center [90, 309] width 148 height 60
click at [790, 13] on span "Save" at bounding box center [794, 18] width 20 height 13
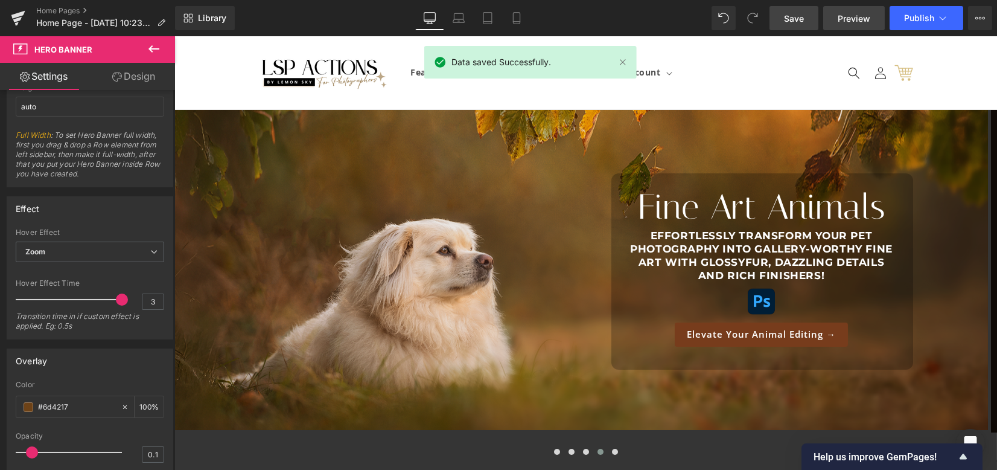
click at [850, 16] on span "Preview" at bounding box center [854, 18] width 33 height 13
